Goal: Check status: Check status

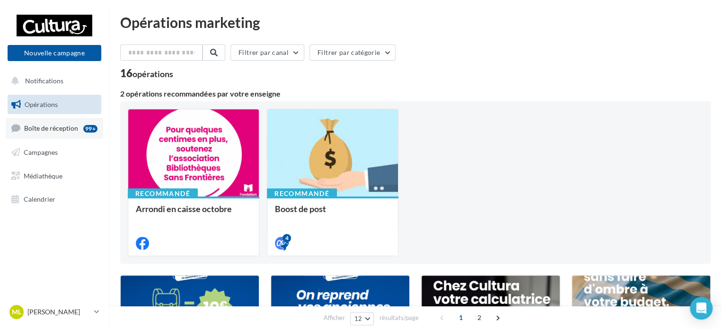
click at [66, 123] on link "Boîte de réception 99+" at bounding box center [54, 128] width 97 height 20
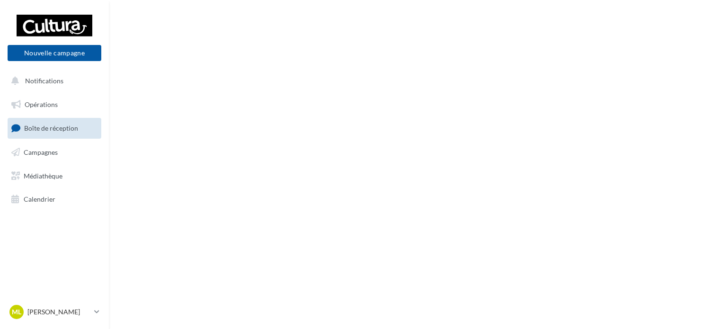
click at [60, 105] on link "Opérations" at bounding box center [54, 105] width 97 height 20
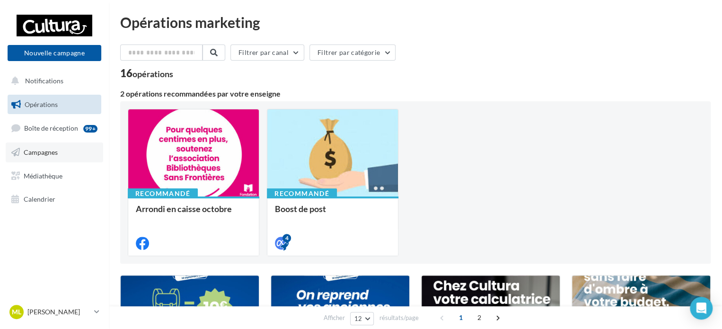
click at [67, 150] on link "Campagnes" at bounding box center [54, 152] width 97 height 20
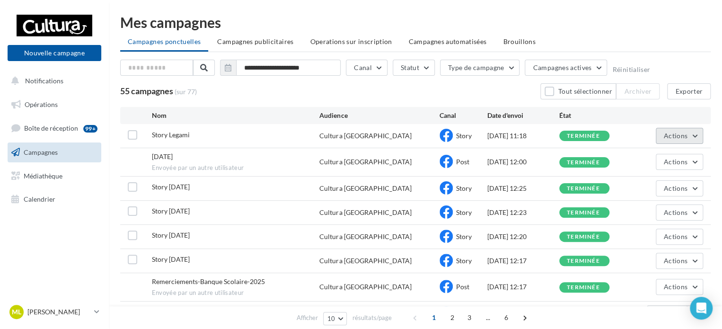
click at [673, 142] on button "Actions" at bounding box center [679, 136] width 47 height 16
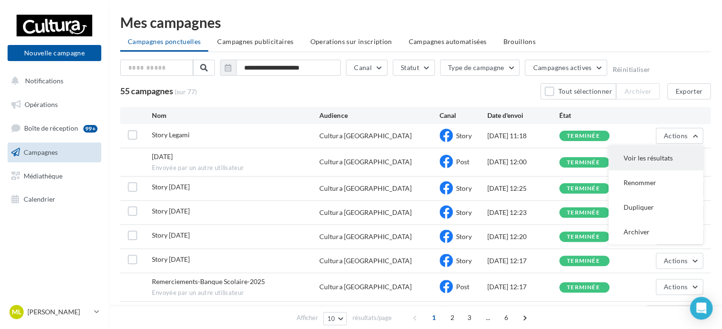
click at [647, 165] on button "Voir les résultats" at bounding box center [656, 158] width 95 height 25
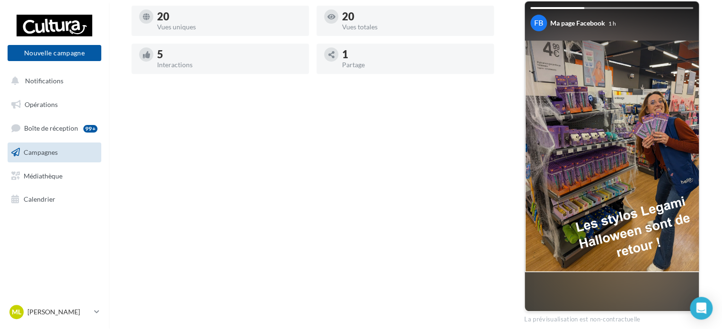
scroll to position [189, 0]
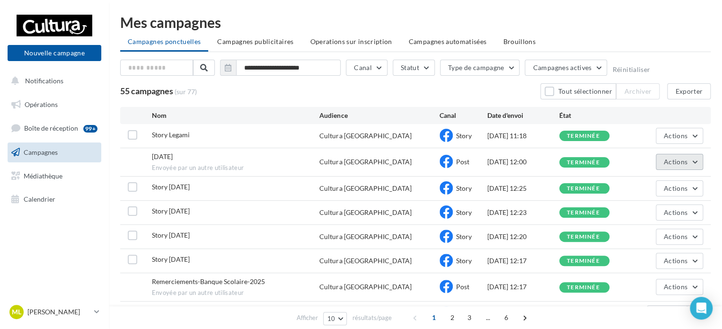
click at [683, 160] on span "Actions" at bounding box center [676, 162] width 24 height 8
click at [674, 187] on button "Voir les résultats" at bounding box center [656, 184] width 95 height 25
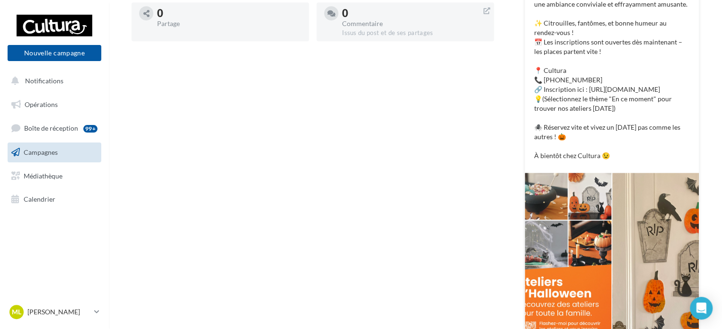
scroll to position [284, 0]
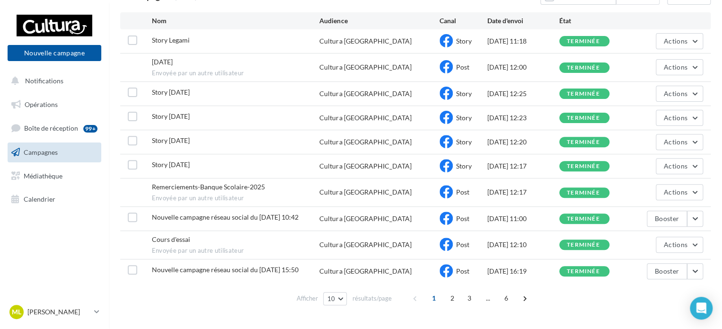
scroll to position [114, 0]
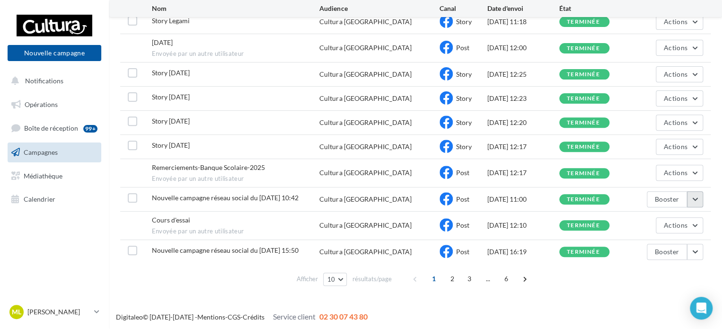
click at [700, 200] on button "button" at bounding box center [695, 199] width 16 height 16
click at [640, 222] on button "Voir les résultats" at bounding box center [656, 221] width 95 height 25
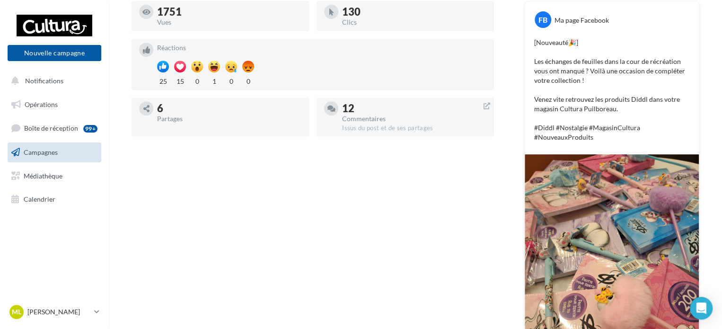
scroll to position [190, 0]
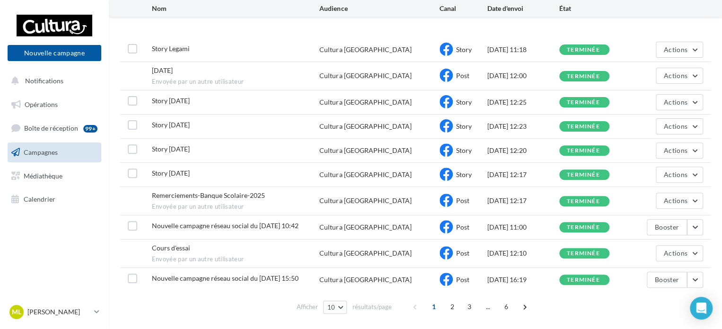
scroll to position [114, 0]
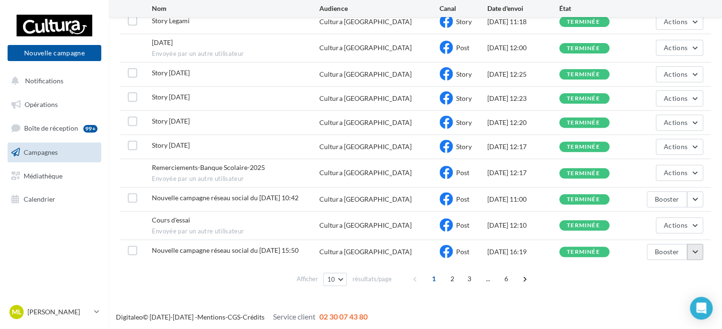
click at [698, 253] on button "button" at bounding box center [695, 252] width 16 height 16
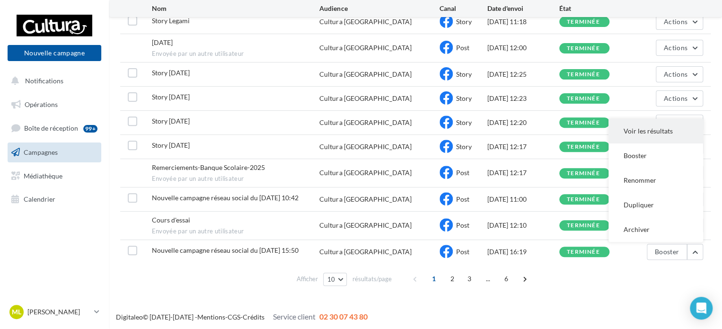
click at [633, 124] on button "Voir les résultats" at bounding box center [656, 131] width 95 height 25
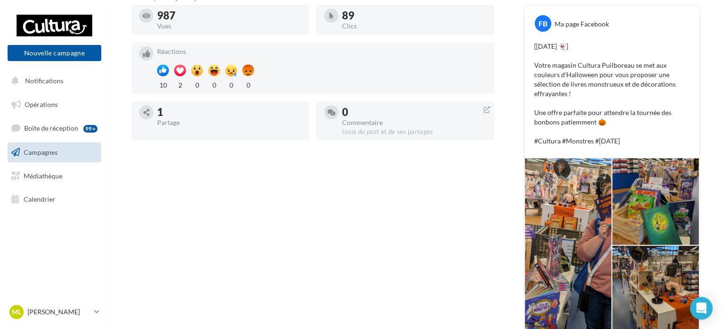
scroll to position [248, 0]
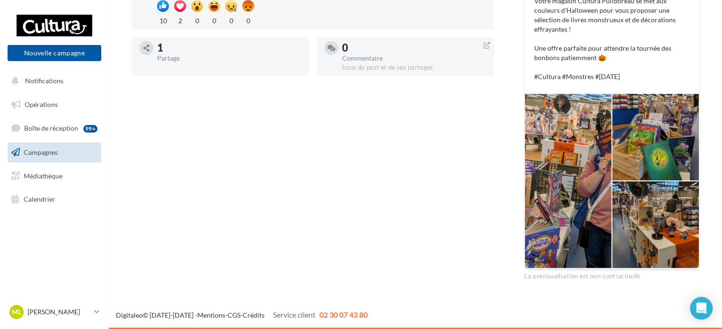
click at [59, 161] on link "Campagnes" at bounding box center [54, 152] width 97 height 20
